Goal: Information Seeking & Learning: Learn about a topic

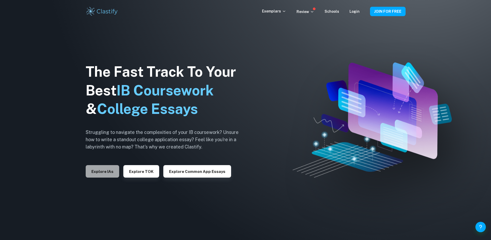
click at [101, 175] on button "Explore IAs" at bounding box center [102, 171] width 33 height 12
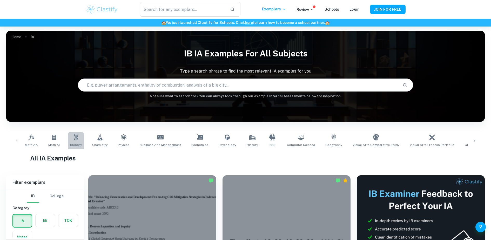
click at [76, 140] on link "Biology" at bounding box center [76, 140] width 16 height 17
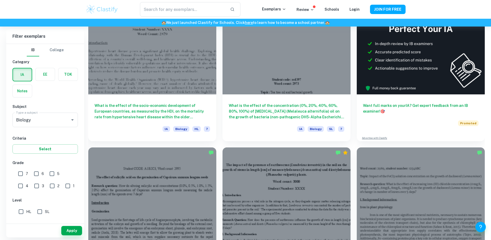
scroll to position [182, 0]
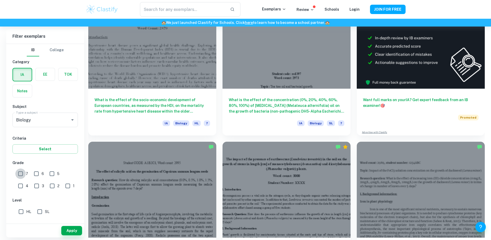
click at [22, 177] on input "7" at bounding box center [20, 173] width 10 height 10
checkbox input "true"
click at [207, 192] on div at bounding box center [152, 188] width 128 height 96
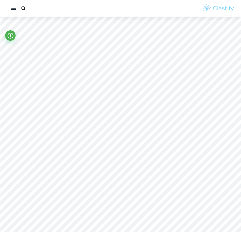
scroll to position [123, 0]
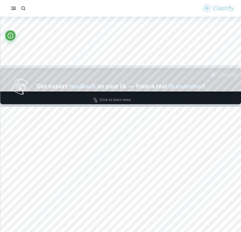
type input "2"
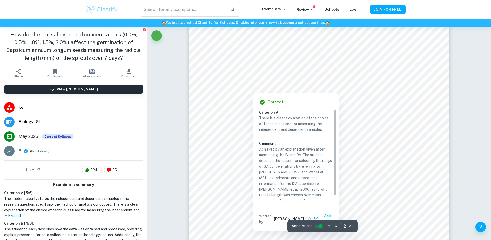
scroll to position [5, 0]
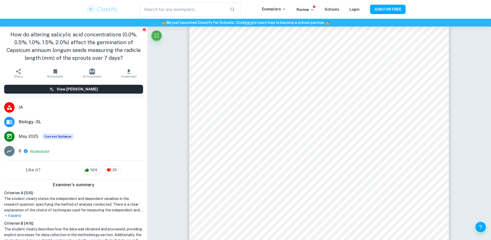
click at [46, 149] on button "Breakdown" at bounding box center [39, 150] width 17 height 5
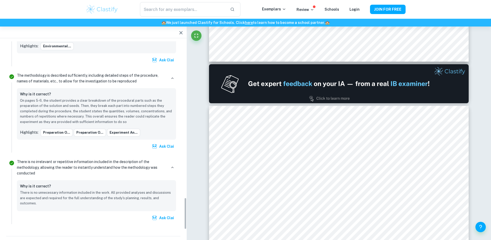
scroll to position [1001, 0]
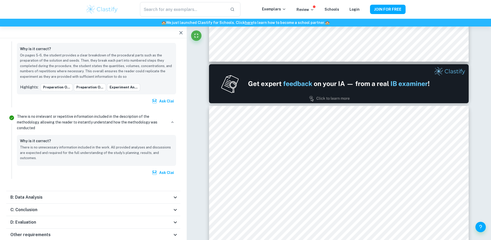
click at [119, 194] on div "B: Data Analysis" at bounding box center [91, 197] width 162 height 6
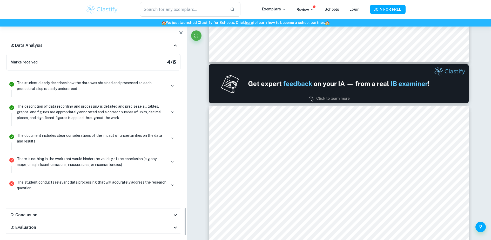
scroll to position [1155, 0]
click at [104, 211] on div "C: Conclusion" at bounding box center [91, 214] width 162 height 6
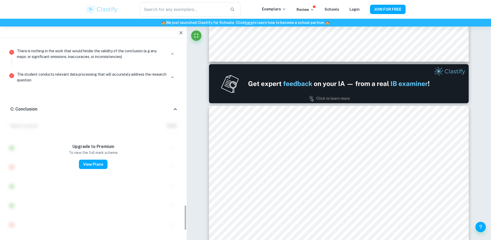
scroll to position [1292, 0]
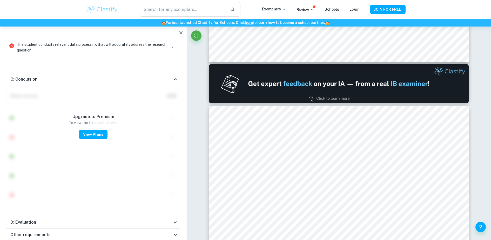
click at [71, 219] on div "D: Evaluation" at bounding box center [91, 222] width 162 height 6
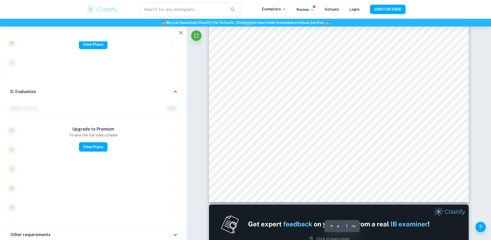
scroll to position [188, 0]
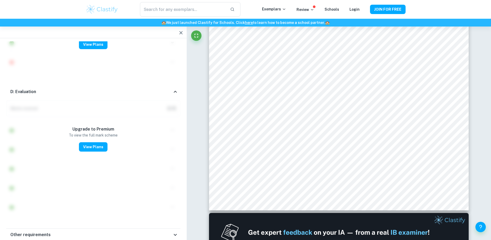
click at [174, 83] on div "D: Evaluation" at bounding box center [93, 91] width 174 height 17
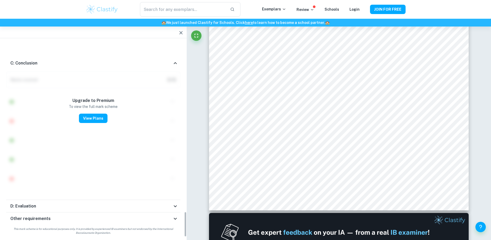
scroll to position [1292, 0]
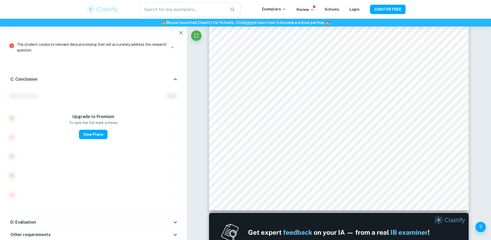
click at [175, 76] on icon at bounding box center [175, 79] width 6 height 6
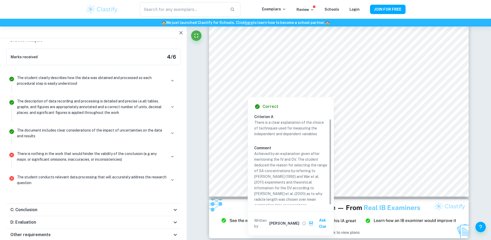
scroll to position [5, 0]
drag, startPoint x: 330, startPoint y: 131, endPoint x: 329, endPoint y: 152, distance: 21.3
click at [329, 152] on div "Criterion A There is a clear explanation of the choice of techniques used for m…" at bounding box center [292, 159] width 77 height 91
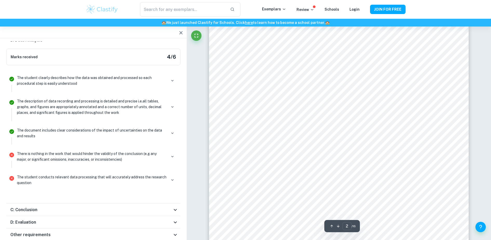
scroll to position [514, 0]
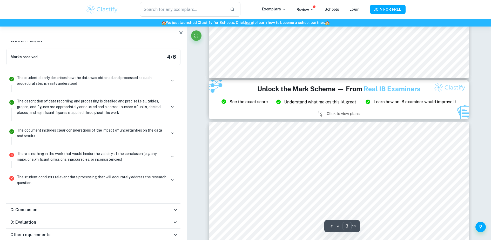
type input "2"
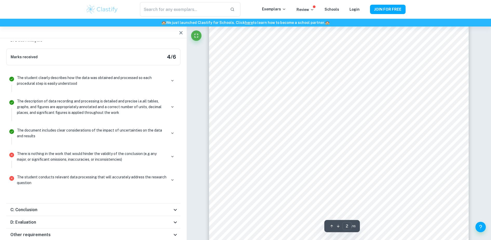
scroll to position [506, 0]
click at [182, 34] on icon "button" at bounding box center [180, 32] width 3 height 3
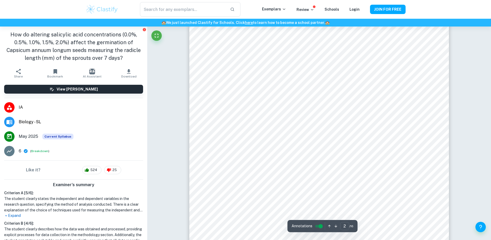
type input "2"
